Goal: Find specific page/section: Find specific page/section

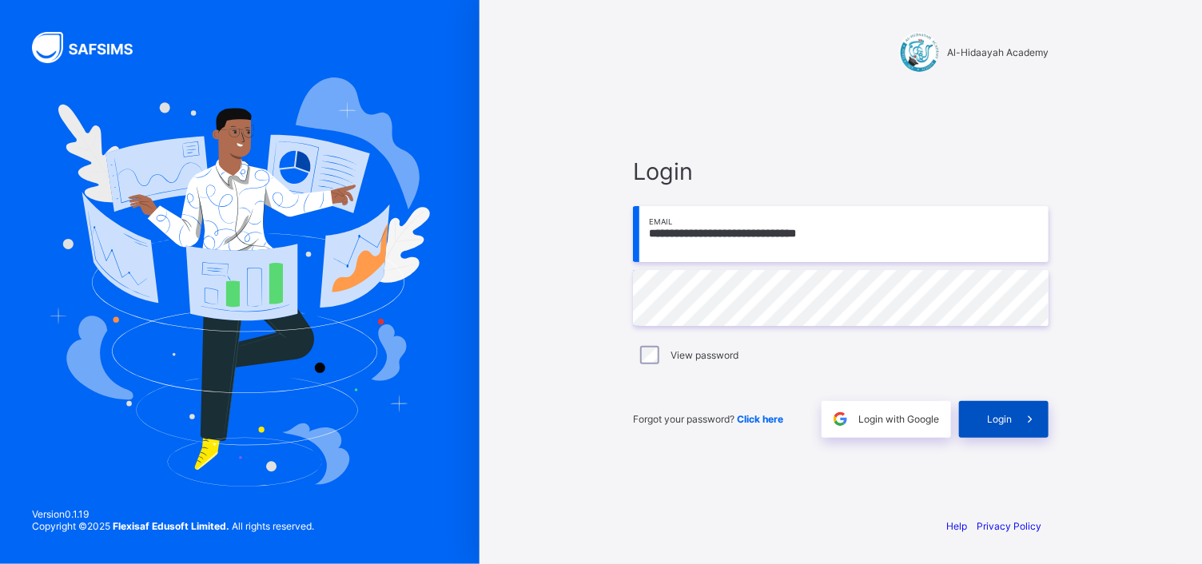
click at [976, 416] on div "Login" at bounding box center [1004, 419] width 90 height 37
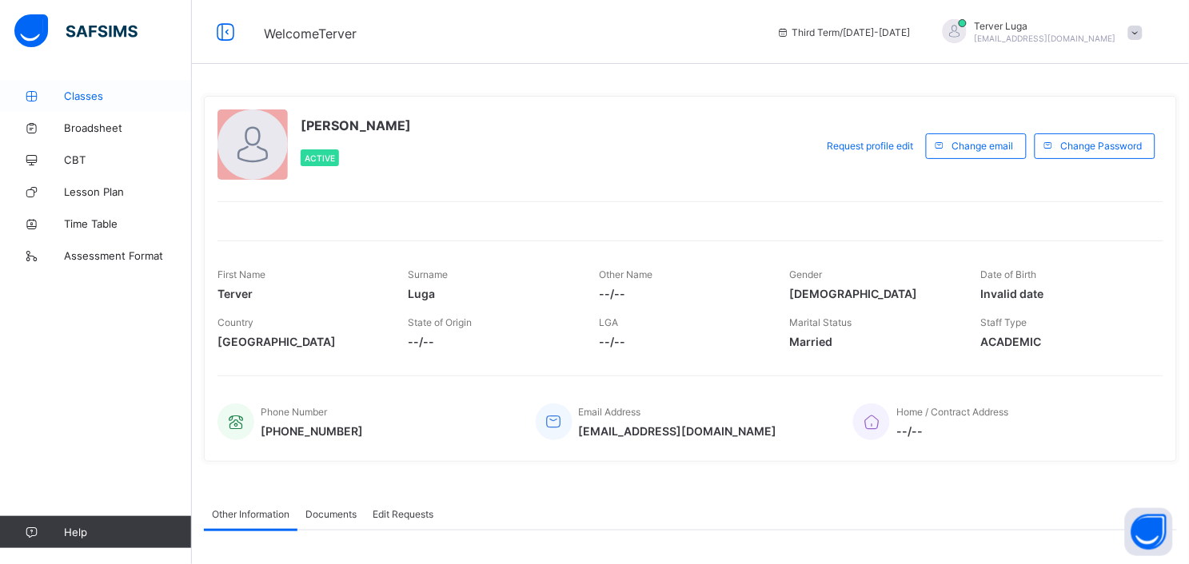
click at [102, 96] on span "Classes" at bounding box center [128, 96] width 128 height 13
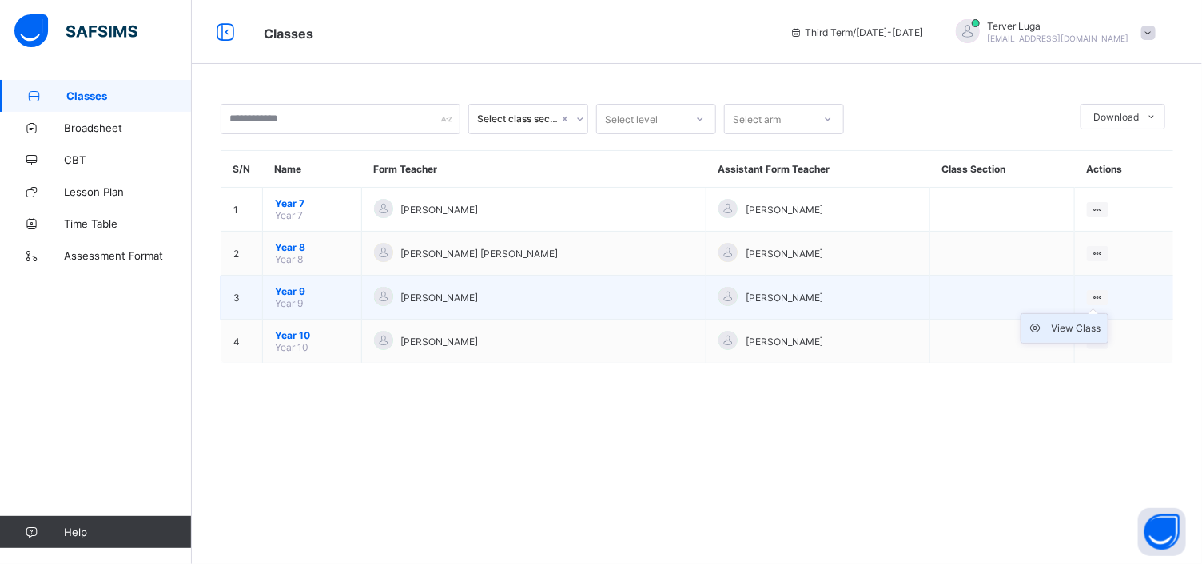
click at [1058, 329] on div "View Class" at bounding box center [1077, 329] width 50 height 16
